Goal: Task Accomplishment & Management: Complete application form

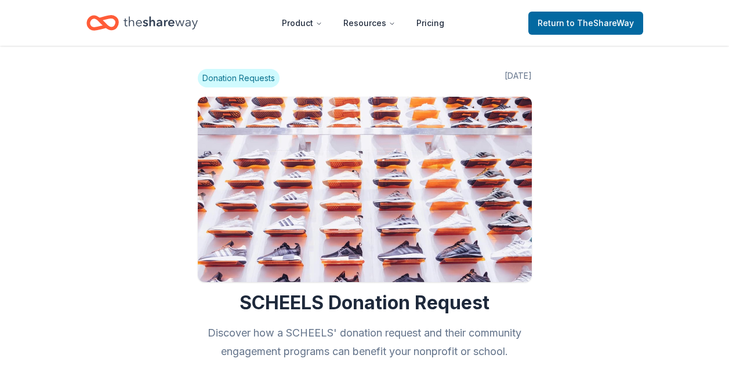
scroll to position [518, 0]
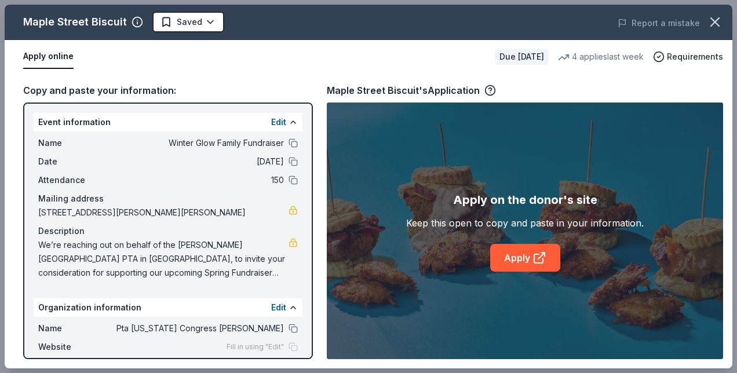
scroll to position [89, 0]
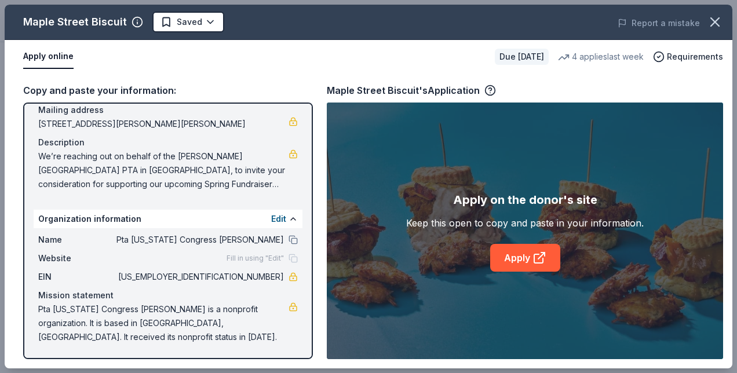
drag, startPoint x: 735, startPoint y: 182, endPoint x: 737, endPoint y: 235, distance: 53.4
click at [737, 235] on div "Maple Street Biscuit Saved Report a mistake Apply online Due in 133 days 4 appl…" at bounding box center [368, 186] width 737 height 373
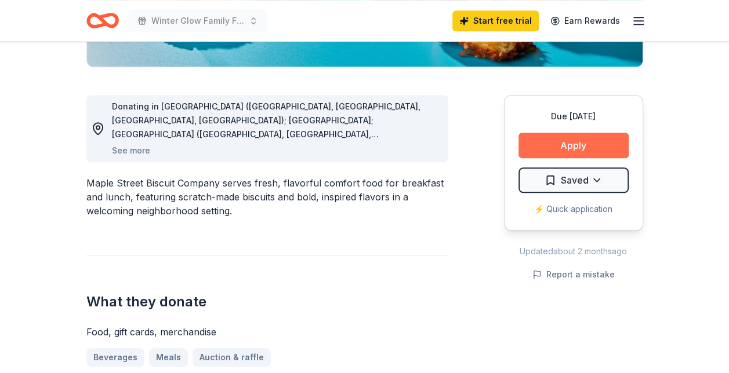
click at [551, 137] on button "Apply" at bounding box center [573, 146] width 110 height 26
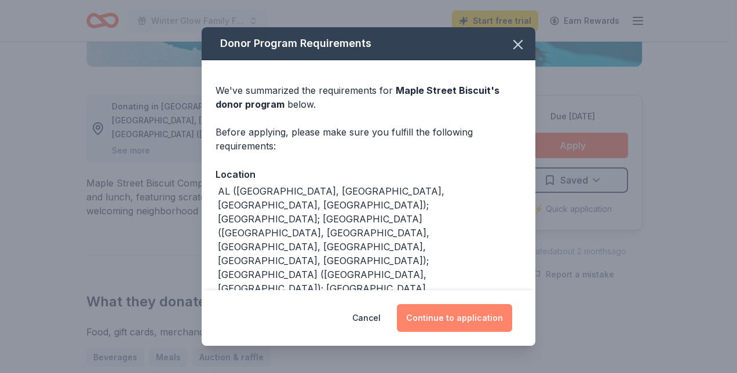
click at [474, 323] on button "Continue to application" at bounding box center [454, 318] width 115 height 28
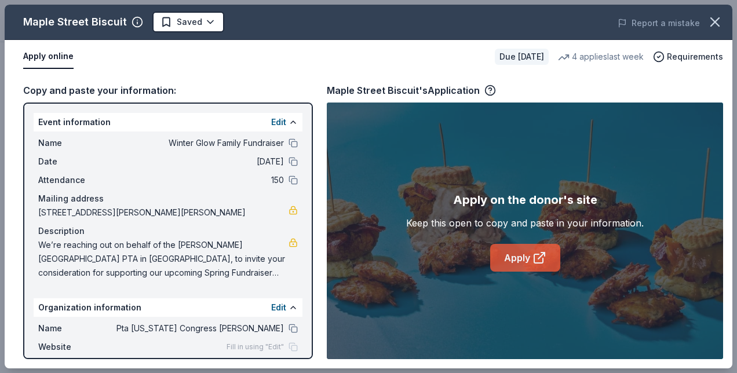
click at [530, 256] on link "Apply" at bounding box center [525, 258] width 70 height 28
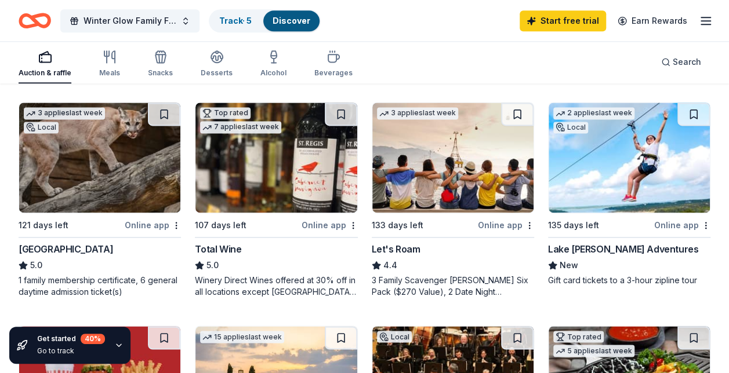
scroll to position [777, 0]
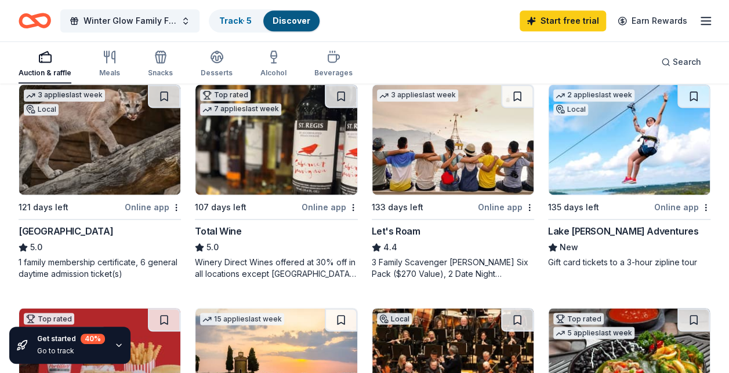
click at [337, 208] on div "Online app" at bounding box center [329, 207] width 56 height 14
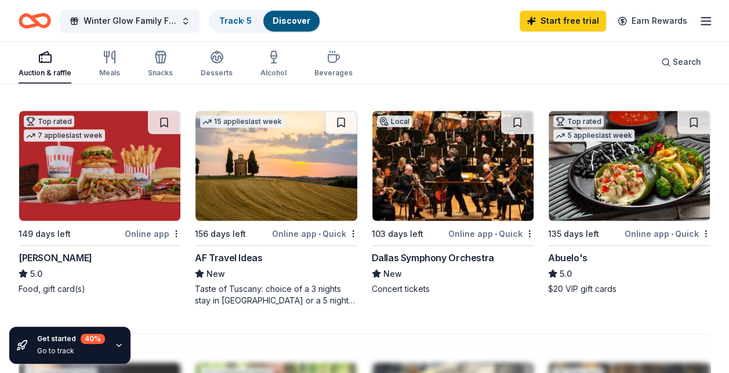
scroll to position [977, 0]
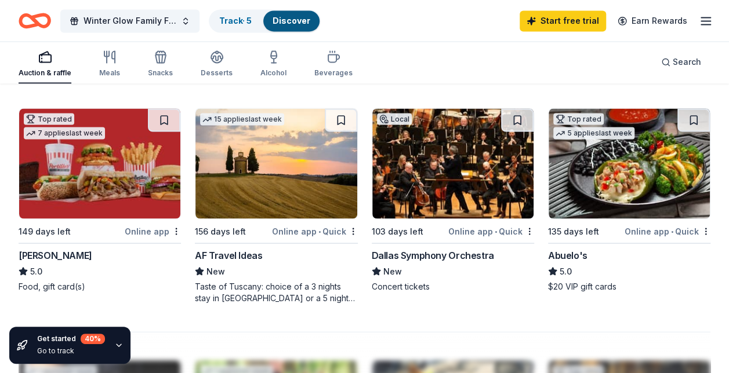
click at [151, 172] on img at bounding box center [99, 163] width 161 height 110
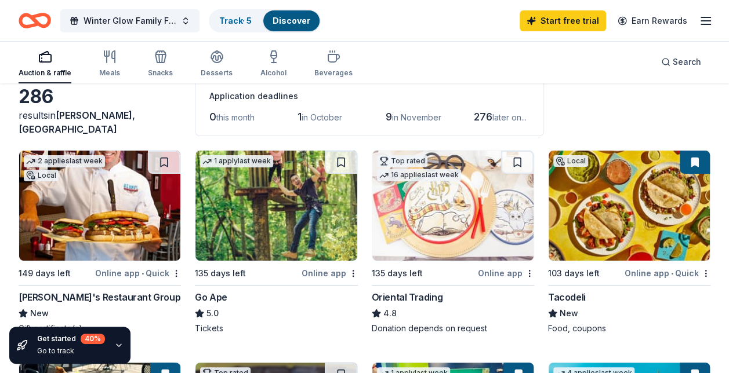
scroll to position [77, 0]
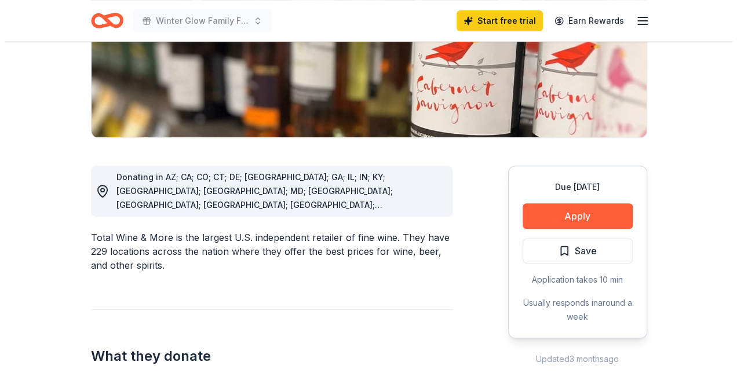
scroll to position [225, 0]
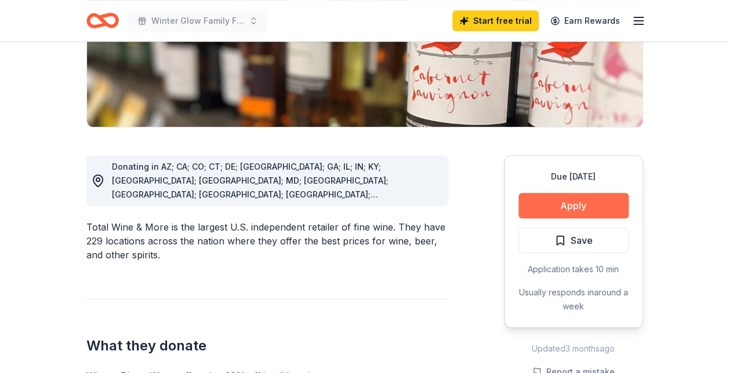
click at [595, 206] on button "Apply" at bounding box center [573, 206] width 110 height 26
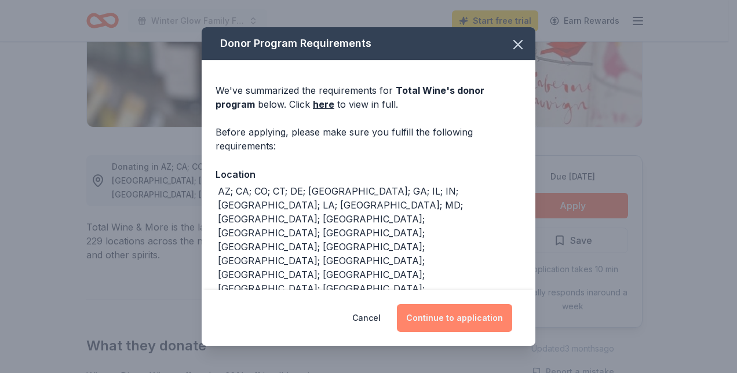
click at [470, 313] on button "Continue to application" at bounding box center [454, 318] width 115 height 28
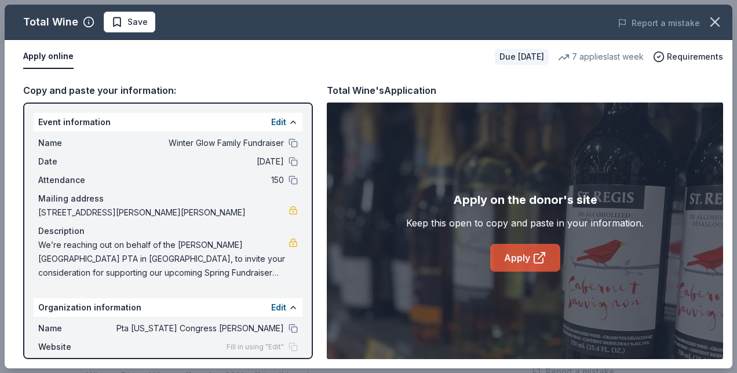
click at [533, 259] on icon at bounding box center [540, 258] width 14 height 14
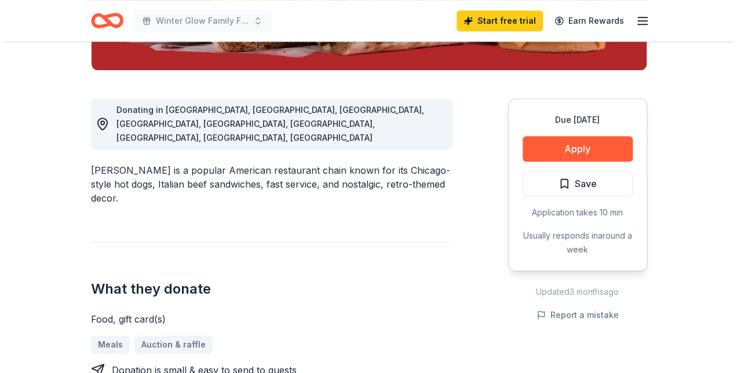
scroll to position [288, 0]
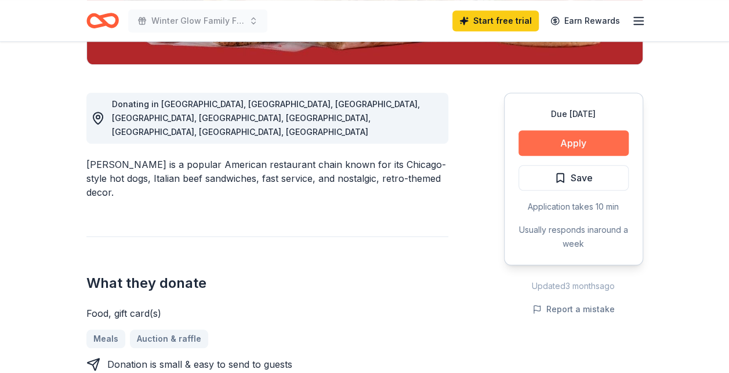
click at [576, 132] on button "Apply" at bounding box center [573, 143] width 110 height 26
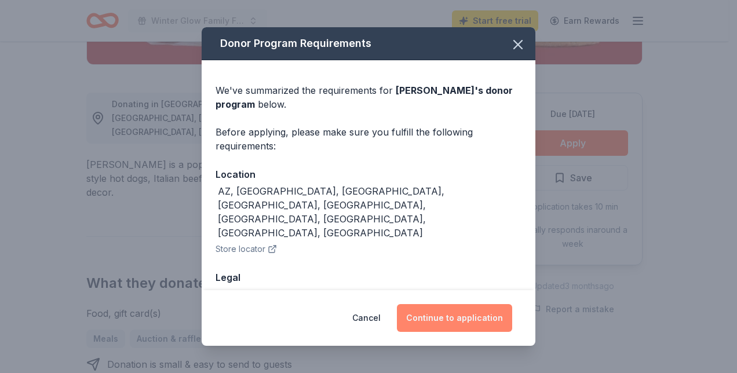
click at [435, 323] on button "Continue to application" at bounding box center [454, 318] width 115 height 28
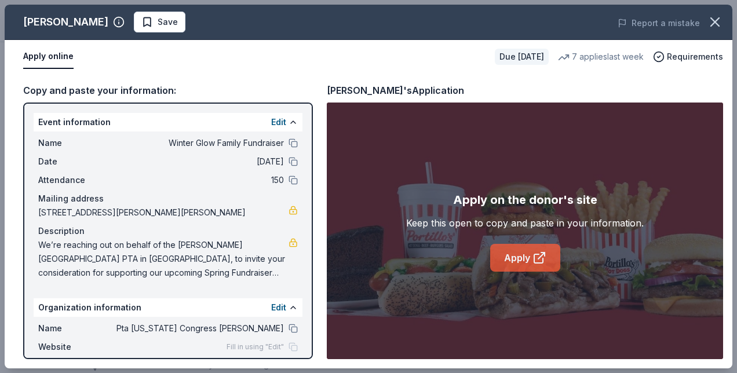
click at [537, 264] on icon at bounding box center [540, 258] width 14 height 14
